Goal: Information Seeking & Learning: Understand process/instructions

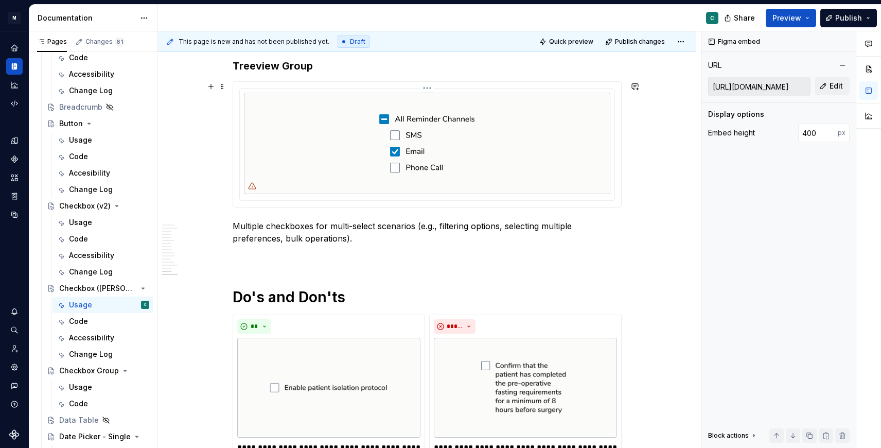
scroll to position [2126, 0]
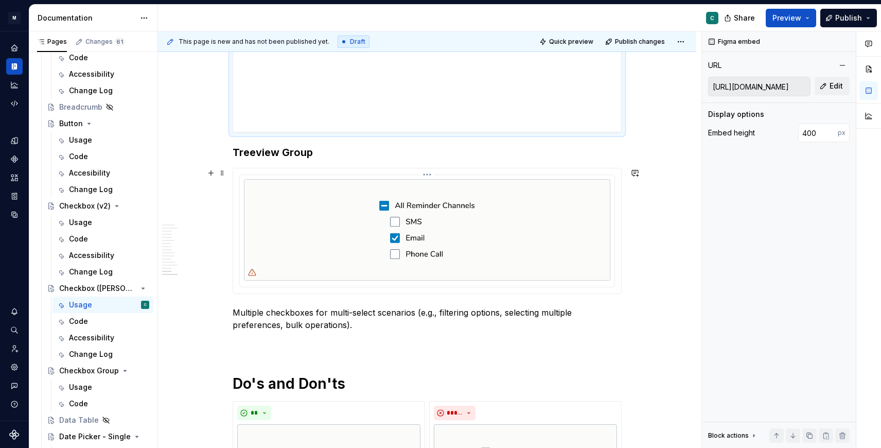
drag, startPoint x: 374, startPoint y: 330, endPoint x: 298, endPoint y: 172, distance: 174.7
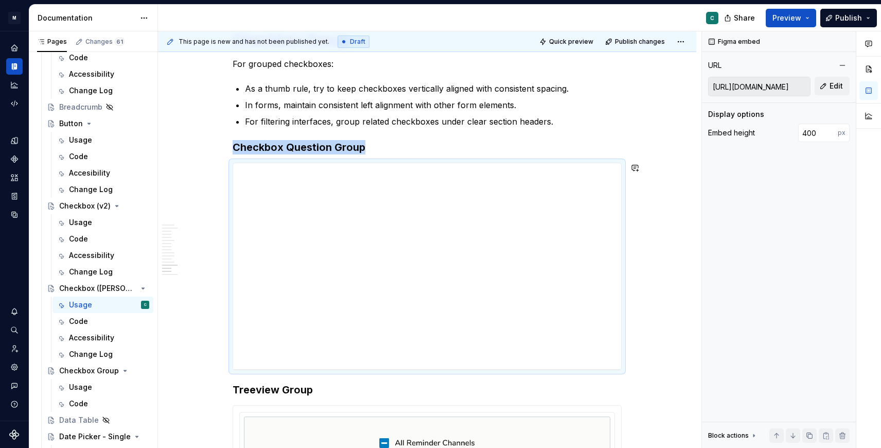
scroll to position [1845, 0]
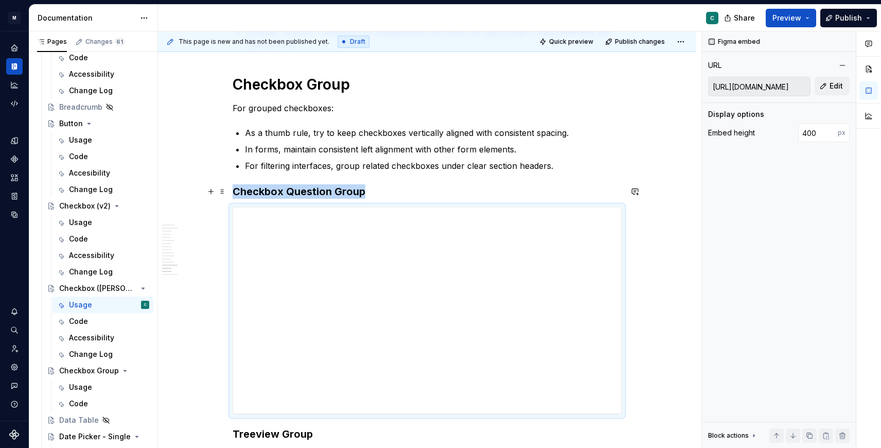
drag, startPoint x: 355, startPoint y: 329, endPoint x: 246, endPoint y: 138, distance: 219.4
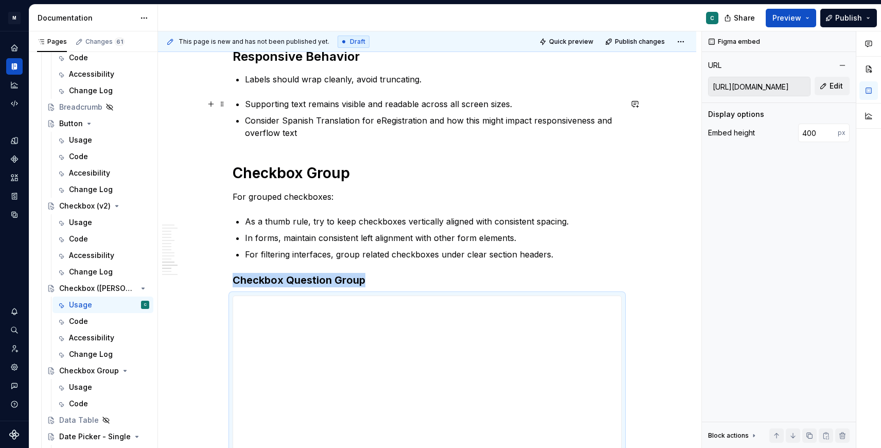
scroll to position [1748, 0]
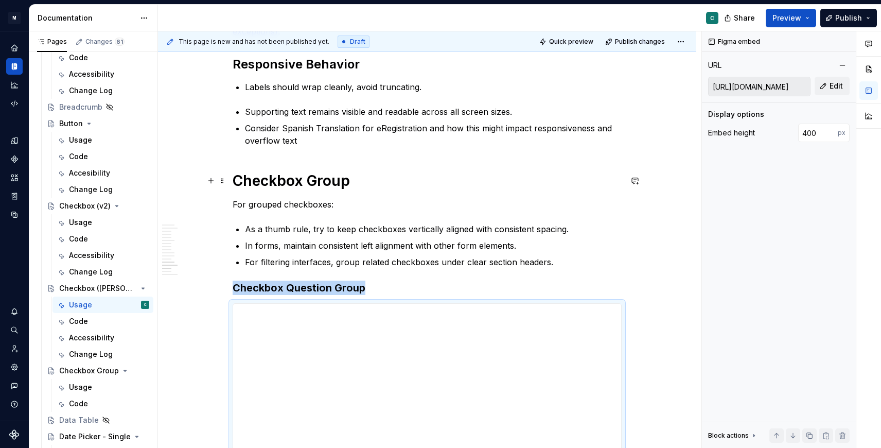
click at [238, 182] on h1 "Checkbox Group" at bounding box center [427, 180] width 389 height 19
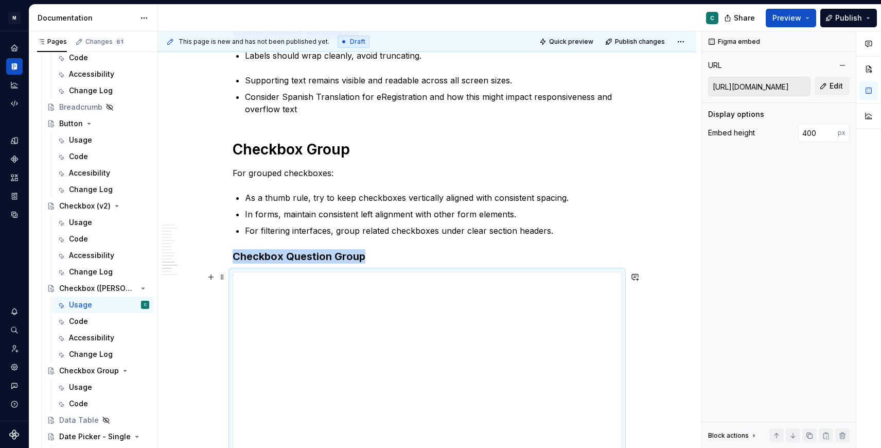
drag, startPoint x: 239, startPoint y: 153, endPoint x: 438, endPoint y: 269, distance: 231.1
click at [262, 144] on h1 "Checkbox Group" at bounding box center [427, 149] width 389 height 19
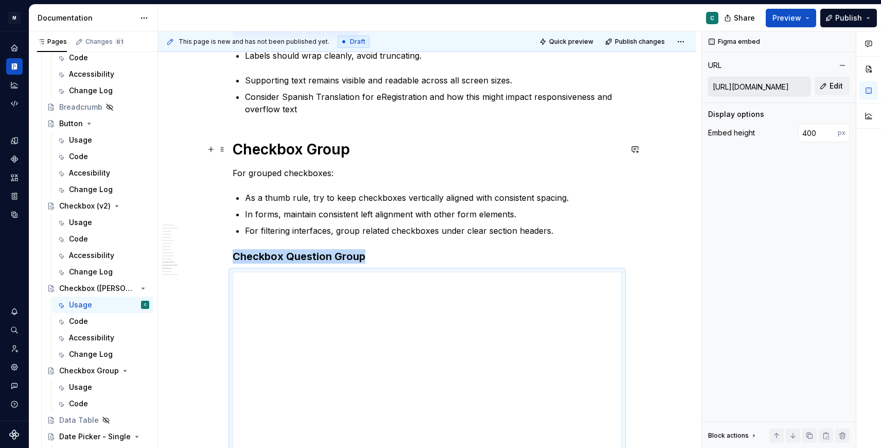
click at [262, 144] on h1 "Checkbox Group" at bounding box center [427, 149] width 389 height 19
click at [262, 148] on h1 "Checkbox Group" at bounding box center [427, 149] width 389 height 19
click at [245, 176] on p "For grouped checkboxes:" at bounding box center [427, 173] width 389 height 12
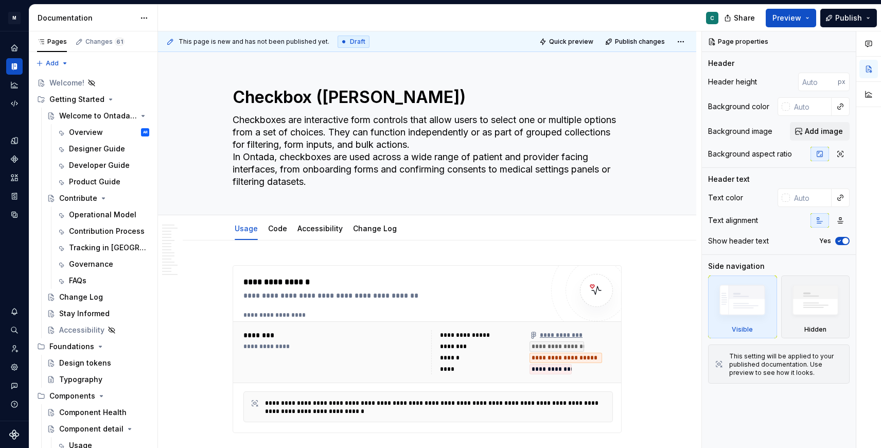
type textarea "*"
